Goal: Task Accomplishment & Management: Manage account settings

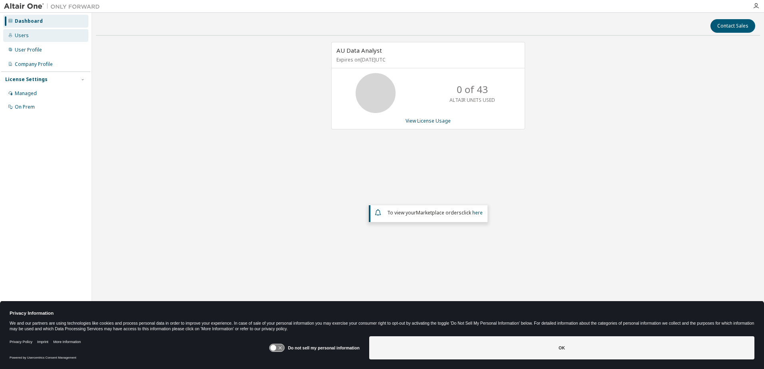
click at [22, 37] on div "Users" at bounding box center [22, 35] width 14 height 6
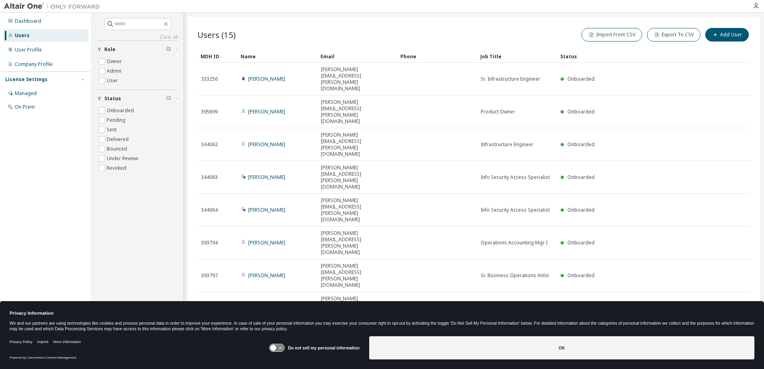
click at [648, 229] on div "20" at bounding box center [666, 230] width 64 height 10
click at [682, 37] on button "Export To CSV" at bounding box center [674, 35] width 54 height 14
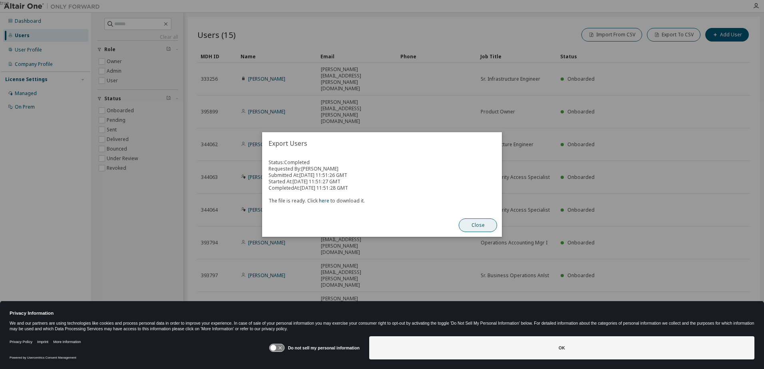
click at [482, 227] on button "Close" at bounding box center [478, 226] width 38 height 14
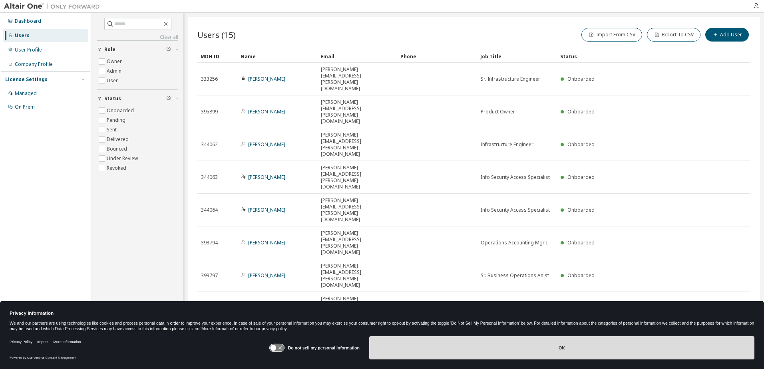
click at [546, 352] on button "OK" at bounding box center [561, 347] width 385 height 23
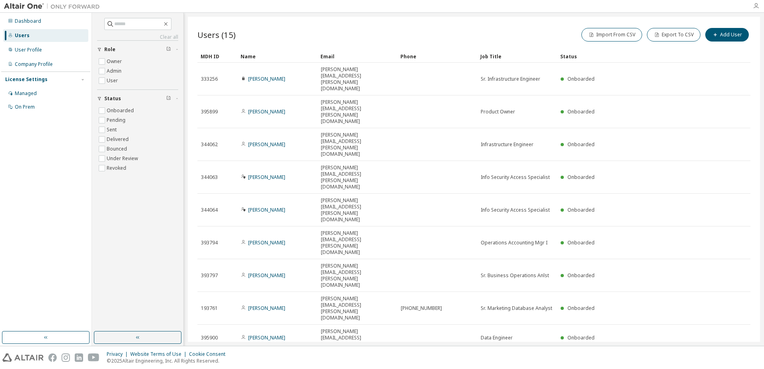
click at [756, 4] on icon "button" at bounding box center [756, 6] width 6 height 6
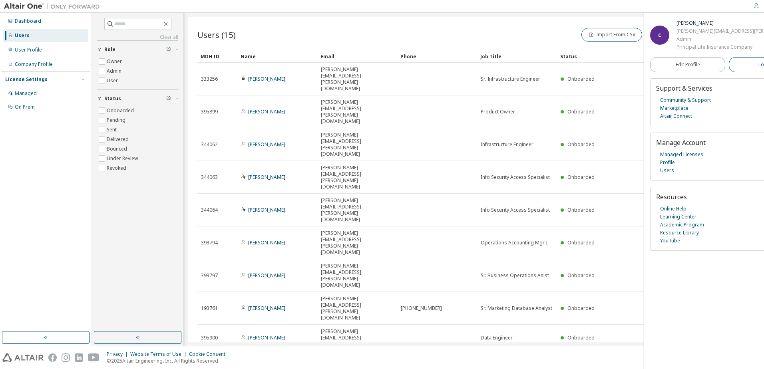
click at [758, 68] on span "Logout" at bounding box center [766, 65] width 16 height 8
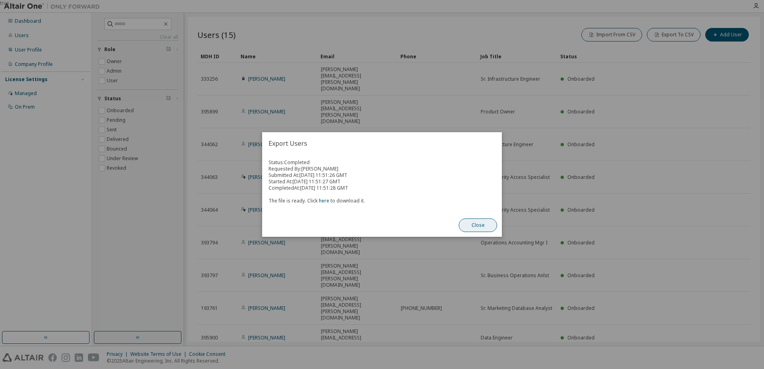
click at [479, 231] on button "Close" at bounding box center [478, 226] width 38 height 14
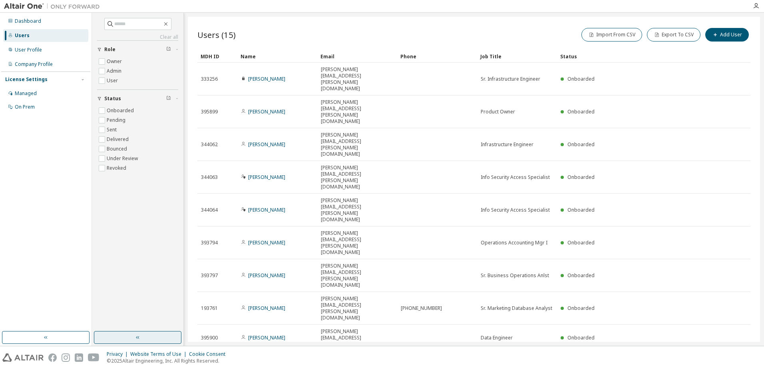
click at [147, 338] on button "button" at bounding box center [137, 337] width 87 height 13
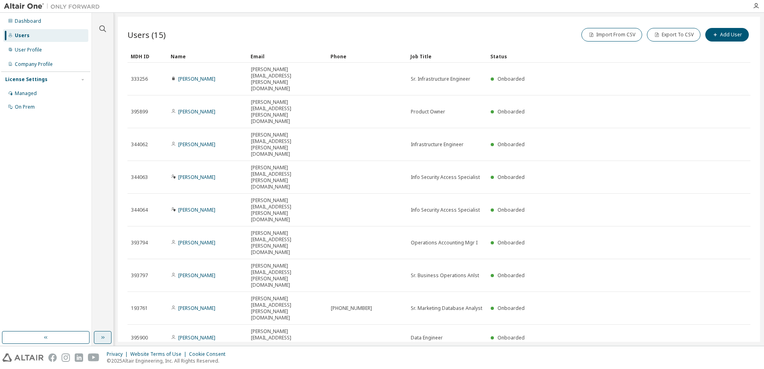
click at [105, 343] on button "button" at bounding box center [103, 337] width 18 height 13
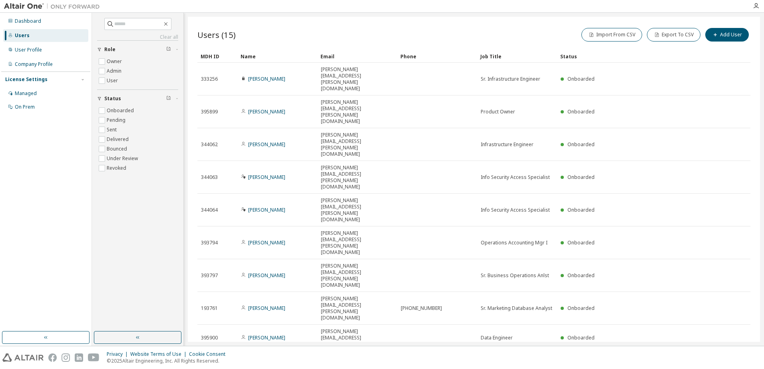
click at [527, 27] on div "Import From CSV Export To CSV Add User" at bounding box center [612, 34] width 276 height 17
click at [643, 228] on div "20" at bounding box center [666, 230] width 64 height 10
click at [22, 23] on div "Dashboard" at bounding box center [28, 21] width 26 height 6
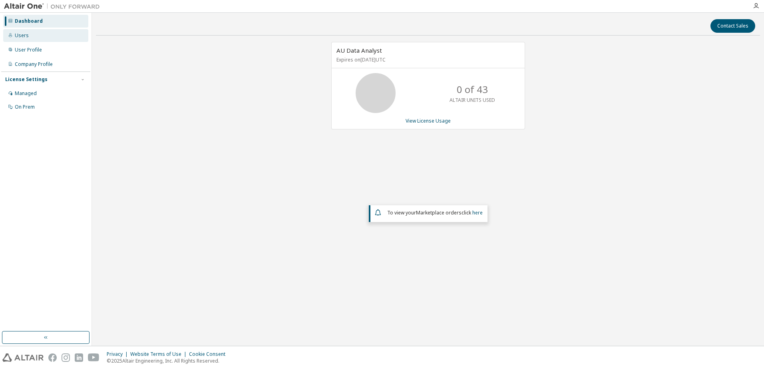
click at [24, 37] on div "Users" at bounding box center [22, 35] width 14 height 6
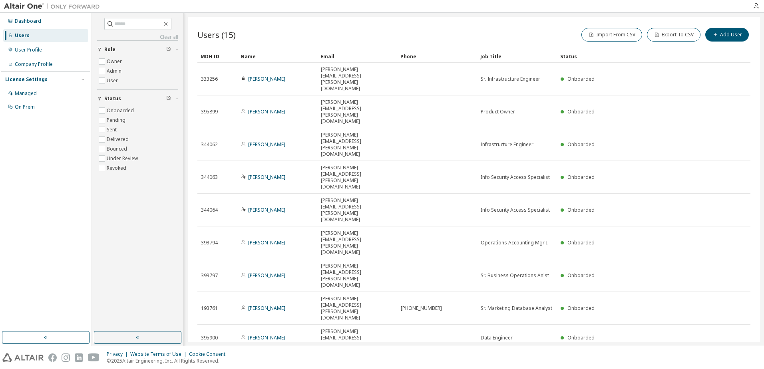
click at [643, 230] on div "20" at bounding box center [666, 230] width 64 height 10
click at [671, 37] on button "Export To CSV" at bounding box center [674, 35] width 54 height 14
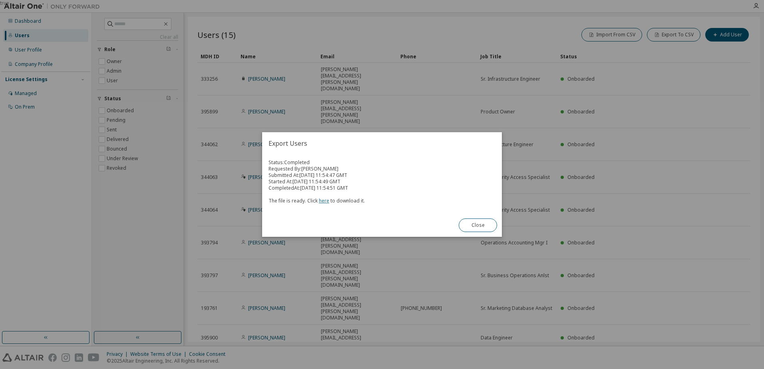
click at [323, 201] on link "here" at bounding box center [324, 200] width 10 height 7
click at [471, 228] on button "Close" at bounding box center [478, 226] width 38 height 14
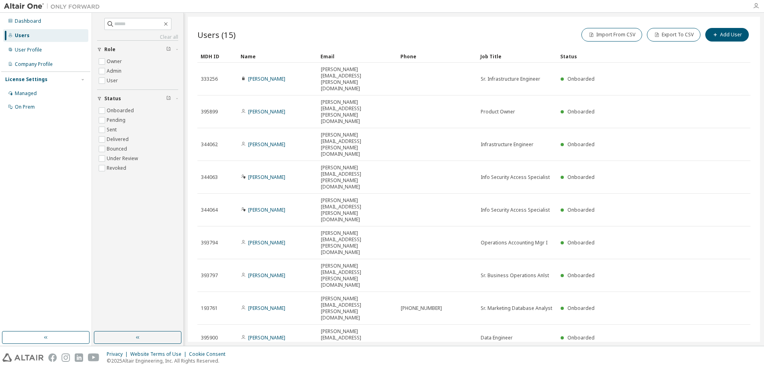
click at [754, 6] on icon "button" at bounding box center [756, 6] width 6 height 6
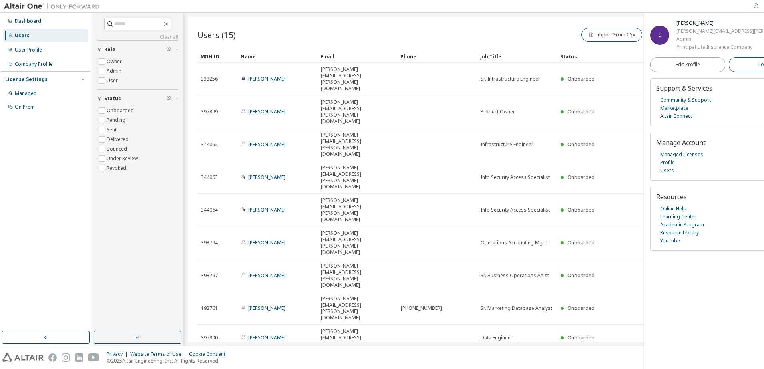
click at [758, 67] on span "Logout" at bounding box center [766, 65] width 16 height 8
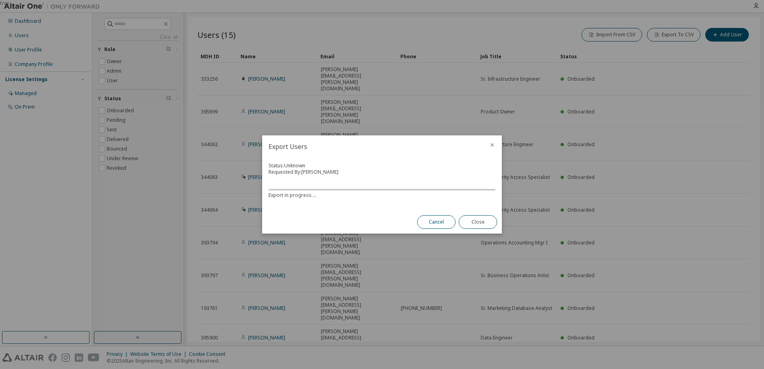
click at [427, 222] on button "Cancel" at bounding box center [436, 222] width 38 height 14
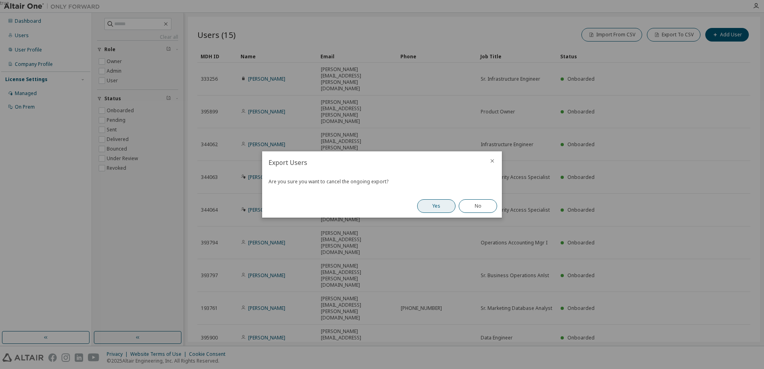
click at [435, 207] on button "Yes" at bounding box center [436, 206] width 38 height 14
click at [477, 209] on button "Close" at bounding box center [478, 206] width 38 height 14
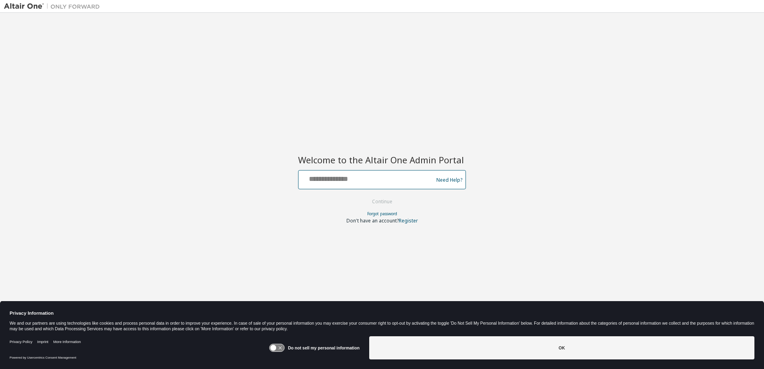
click at [362, 175] on input "text" at bounding box center [367, 178] width 131 height 12
type input "**********"
click at [372, 202] on button "Continue" at bounding box center [382, 202] width 37 height 12
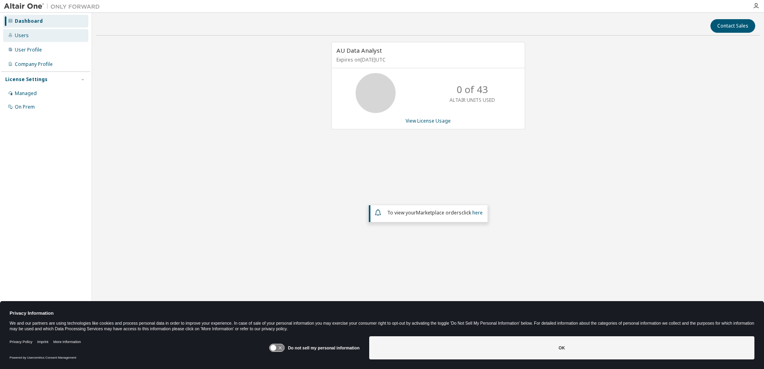
drag, startPoint x: 21, startPoint y: 32, endPoint x: 27, endPoint y: 39, distance: 9.6
click at [20, 32] on div "Users" at bounding box center [22, 35] width 14 height 6
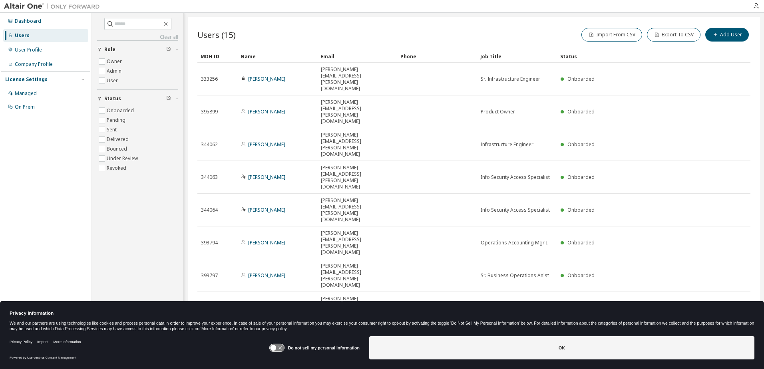
click at [647, 231] on div "20" at bounding box center [666, 230] width 64 height 10
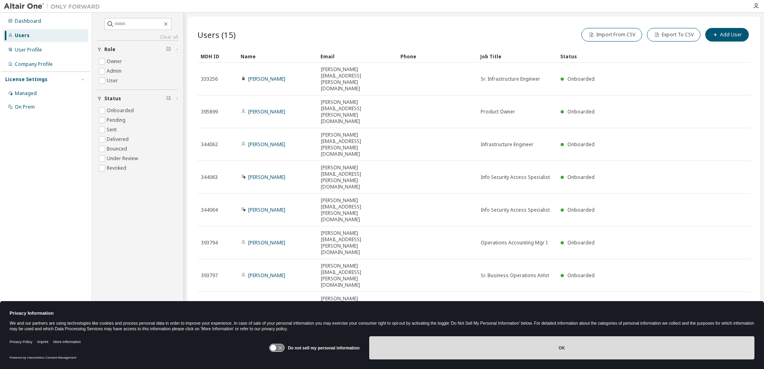
click at [506, 349] on button "OK" at bounding box center [561, 347] width 385 height 23
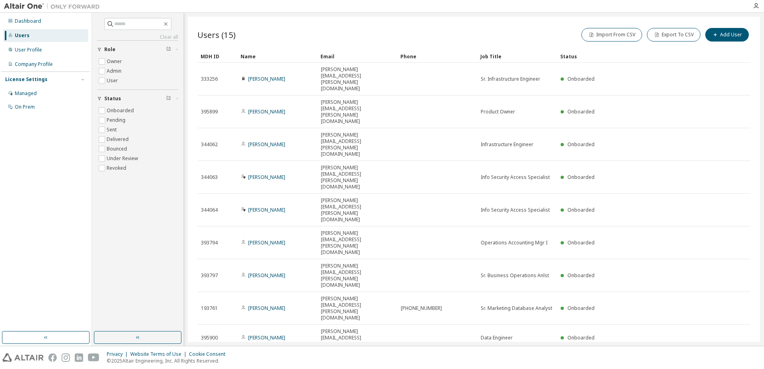
click at [753, 8] on icon "button" at bounding box center [756, 6] width 6 height 6
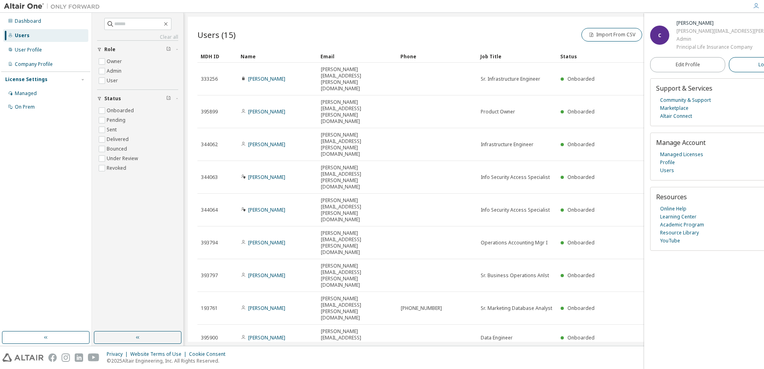
click at [729, 67] on button "Logout" at bounding box center [766, 64] width 75 height 15
